Goal: Check status: Check status

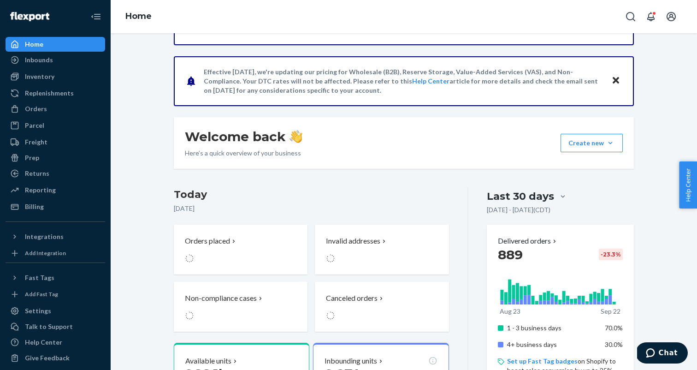
scroll to position [220, 0]
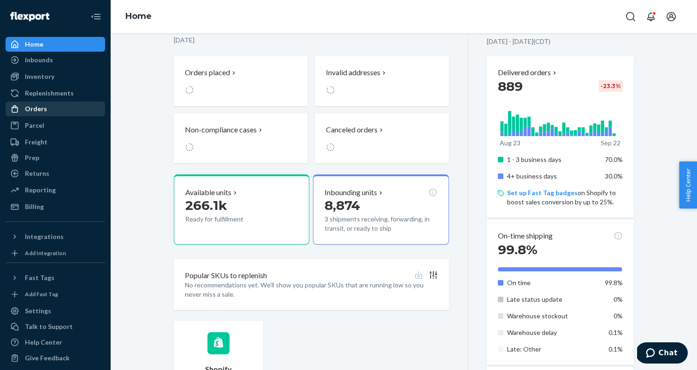
click at [68, 112] on div "Orders" at bounding box center [55, 108] width 98 height 13
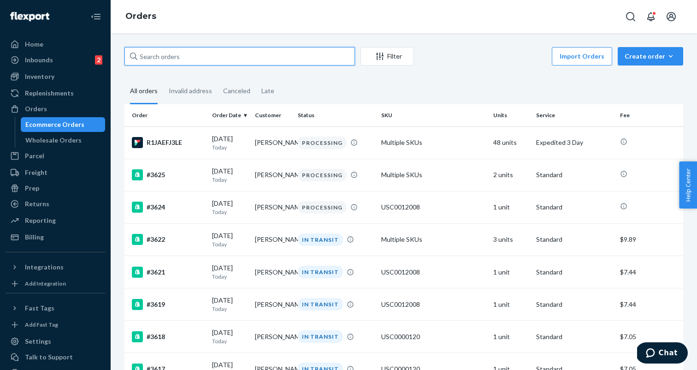
click at [171, 61] on input "text" at bounding box center [239, 56] width 230 height 18
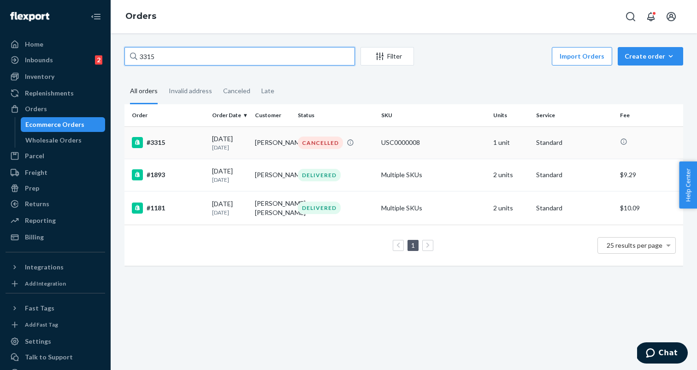
type input "3315"
click at [176, 144] on div "#3315" at bounding box center [168, 142] width 73 height 11
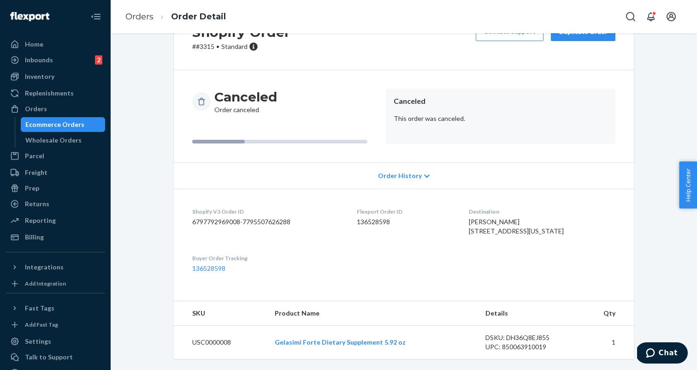
scroll to position [61, 0]
click at [424, 174] on icon at bounding box center [427, 175] width 6 height 3
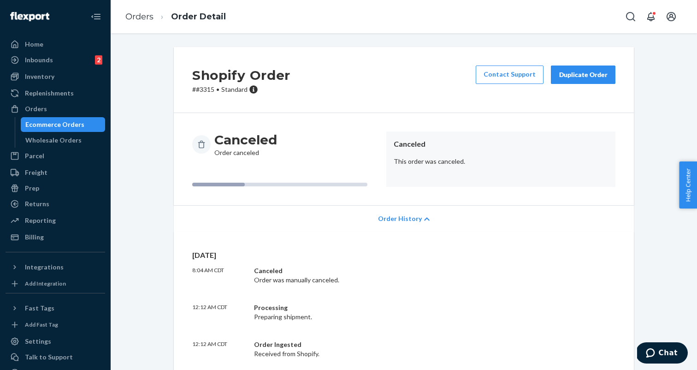
scroll to position [0, 0]
click at [505, 76] on link "Contact Support" at bounding box center [510, 74] width 68 height 18
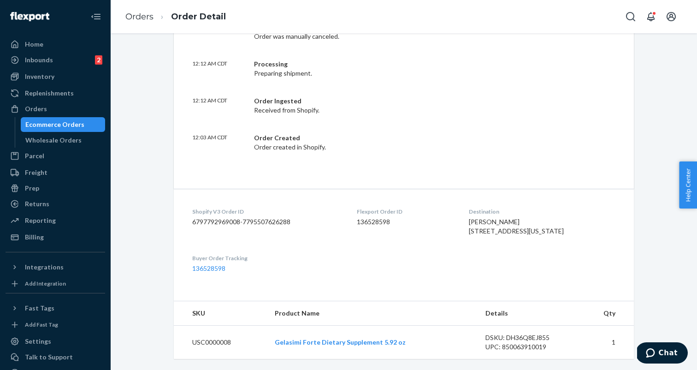
scroll to position [261, 0]
click at [429, 247] on dl "Shopify V3 Order ID 6797792969008-7795507626288 Flexport Order ID 136528598 Des…" at bounding box center [404, 239] width 460 height 103
click at [212, 267] on link "136528598" at bounding box center [208, 268] width 33 height 8
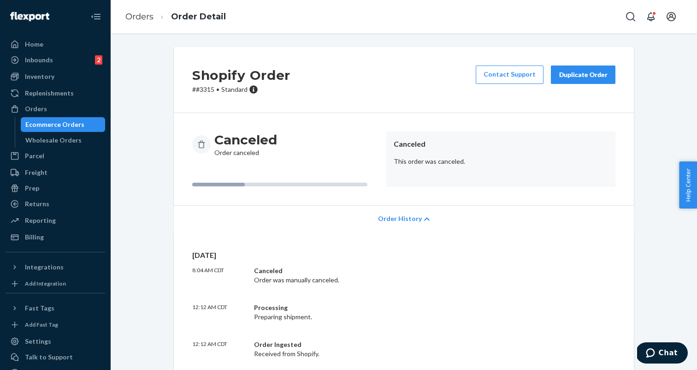
scroll to position [0, 0]
click at [220, 152] on div "Canceled Order canceled" at bounding box center [245, 144] width 63 height 26
click at [198, 146] on icon at bounding box center [201, 144] width 9 height 9
click at [233, 149] on div "Canceled Order canceled" at bounding box center [245, 144] width 63 height 26
click at [236, 151] on div "Canceled Order canceled" at bounding box center [245, 144] width 63 height 26
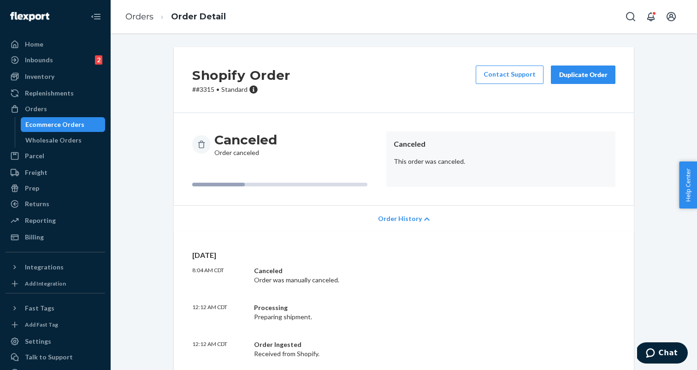
click at [410, 160] on p "This order was canceled." at bounding box center [501, 161] width 214 height 9
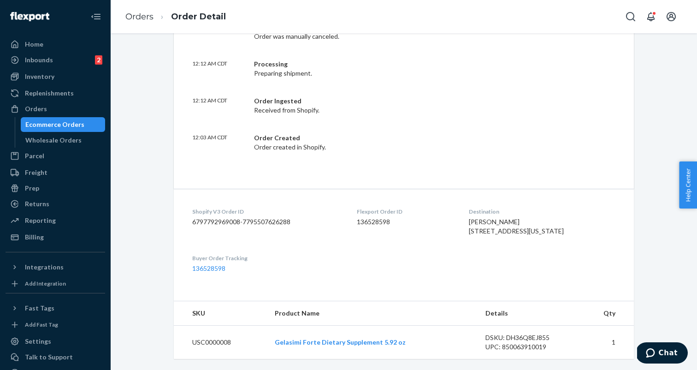
click at [501, 335] on div "DSKU: DH36Q8EJ855" at bounding box center [528, 337] width 87 height 9
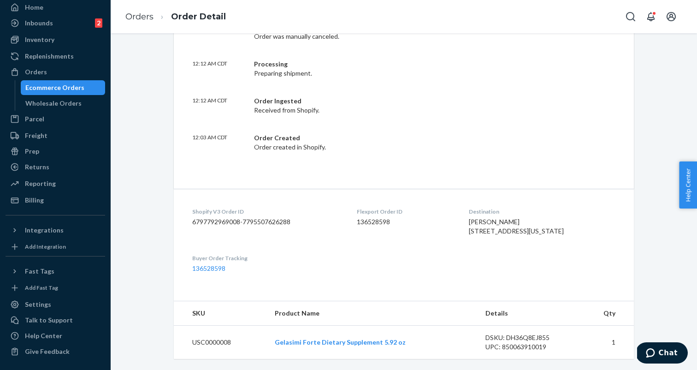
scroll to position [261, 0]
click at [502, 217] on span "[PERSON_NAME] [STREET_ADDRESS][US_STATE]" at bounding box center [516, 225] width 95 height 17
